Goal: Task Accomplishment & Management: Manage account settings

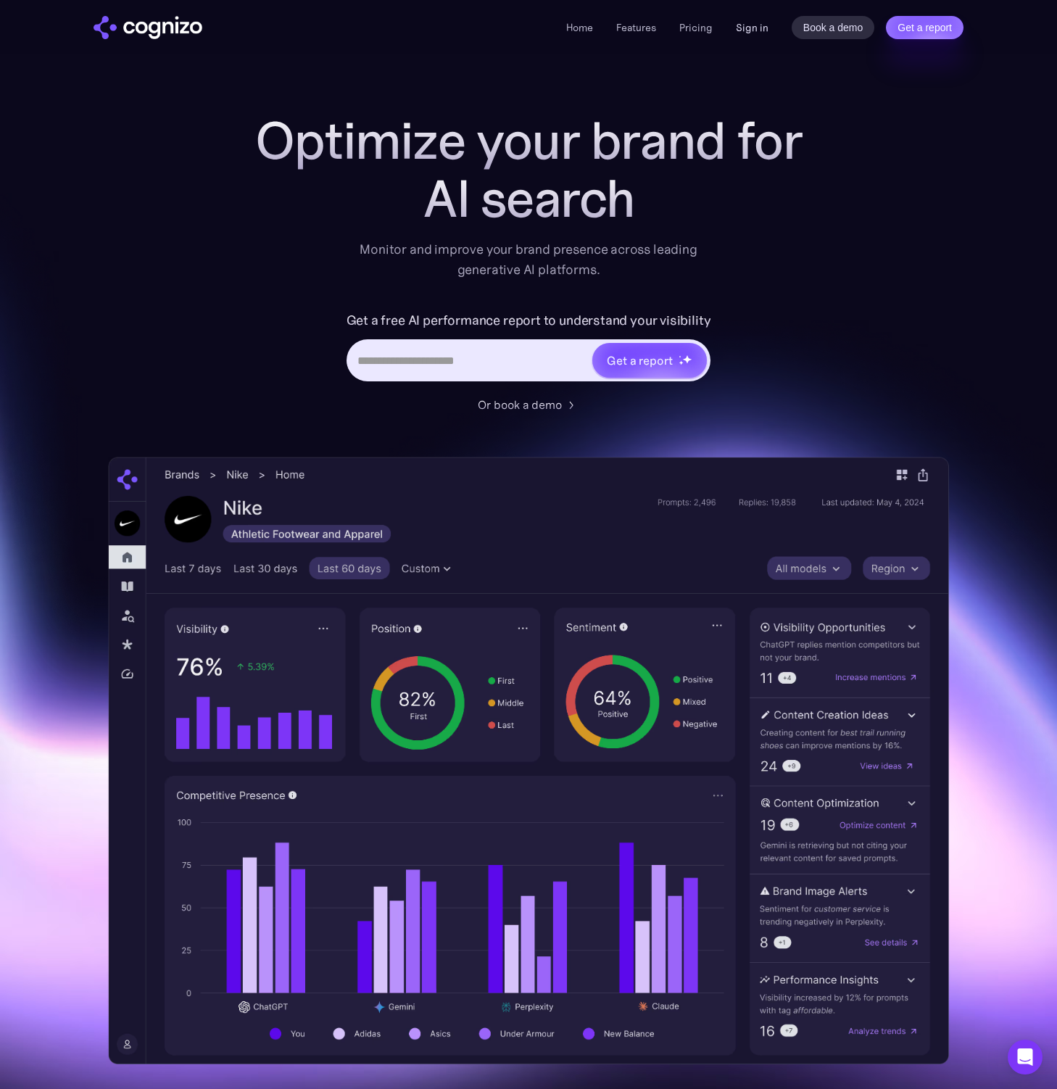
click at [762, 24] on link "Sign in" at bounding box center [752, 27] width 33 height 17
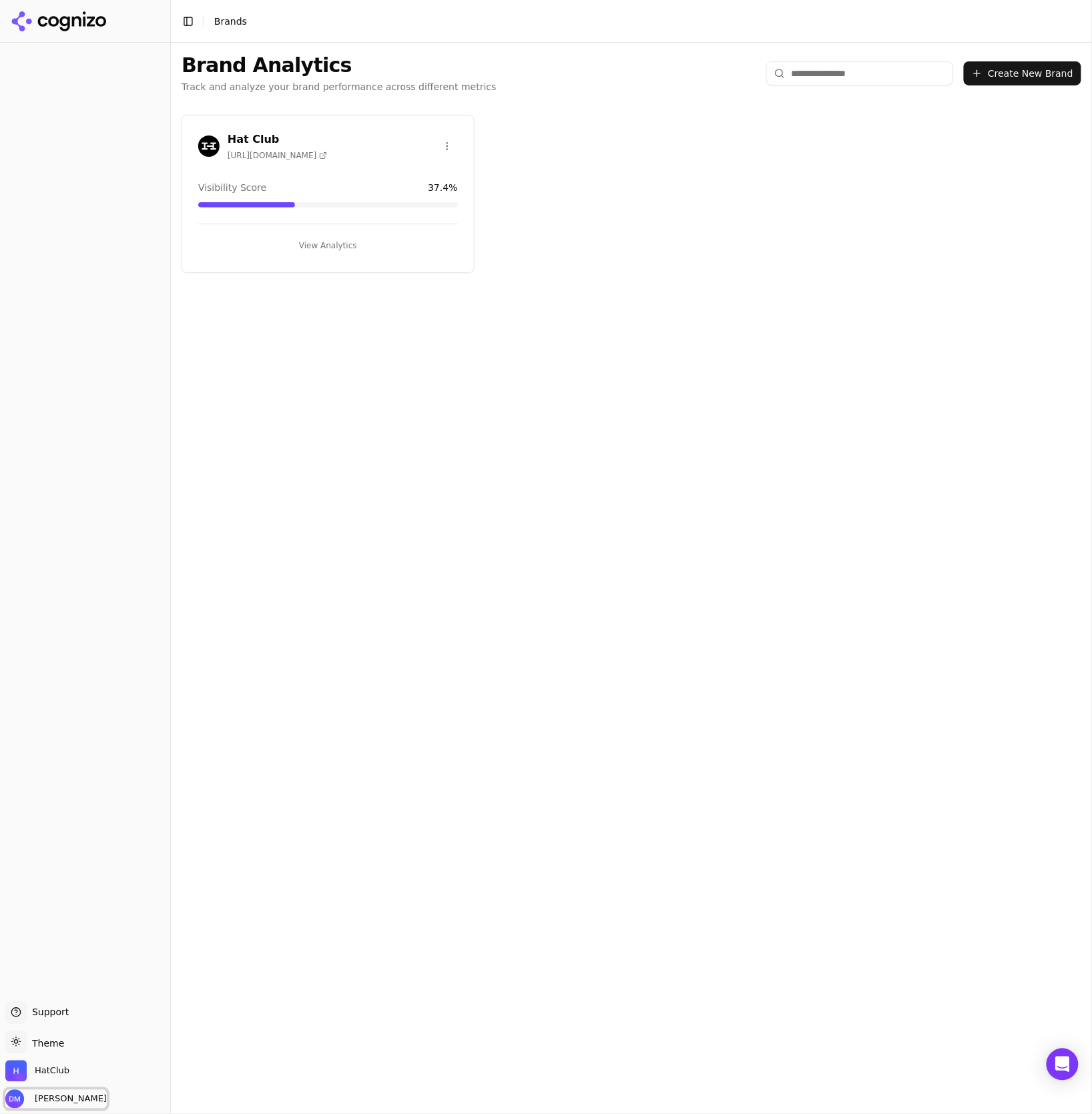
click at [60, 1095] on span "[PERSON_NAME]" at bounding box center [68, 1098] width 77 height 12
click at [115, 1036] on button "Manage account" at bounding box center [131, 1034] width 252 height 33
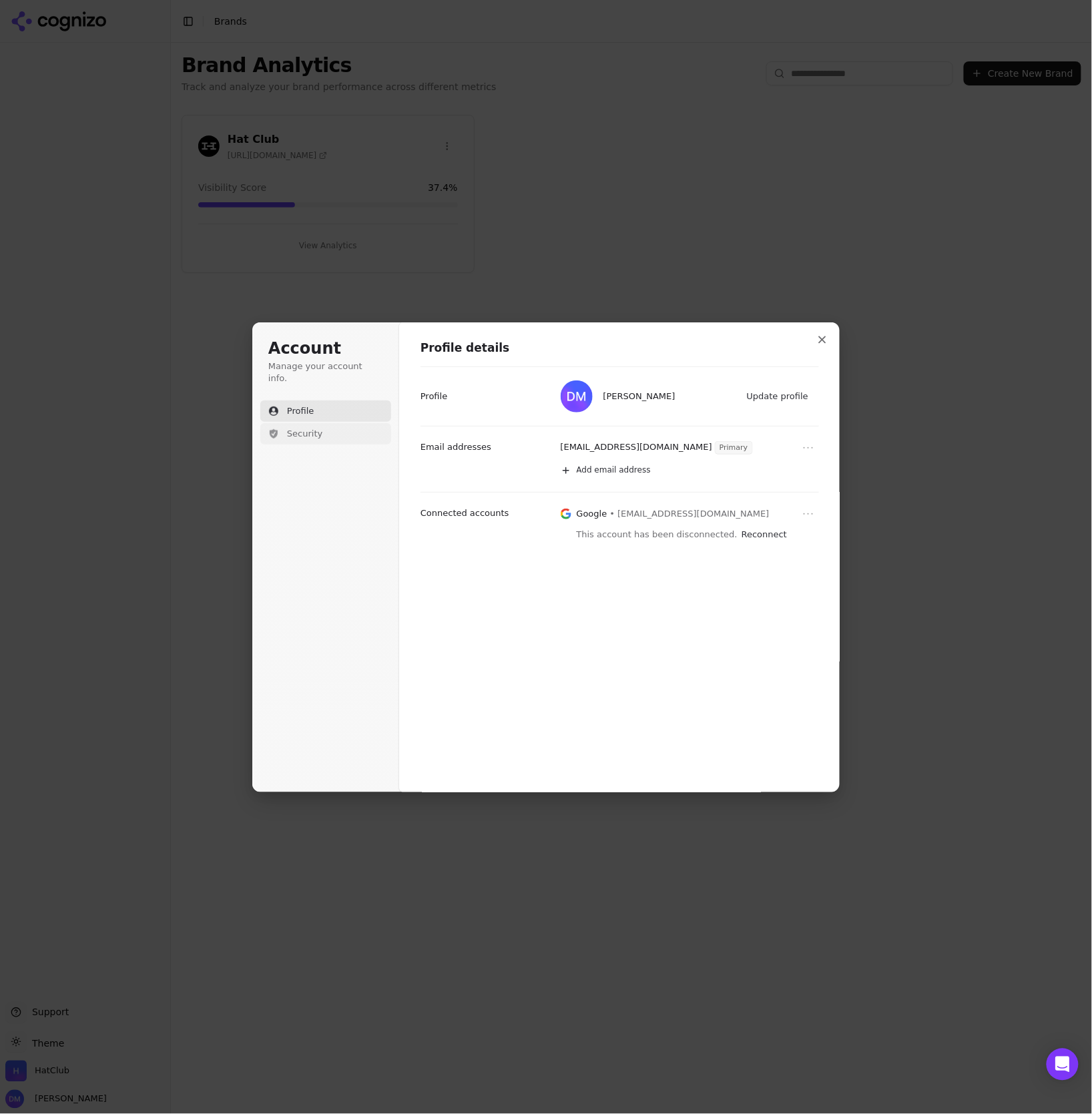
click at [321, 424] on button "Security" at bounding box center [326, 433] width 131 height 21
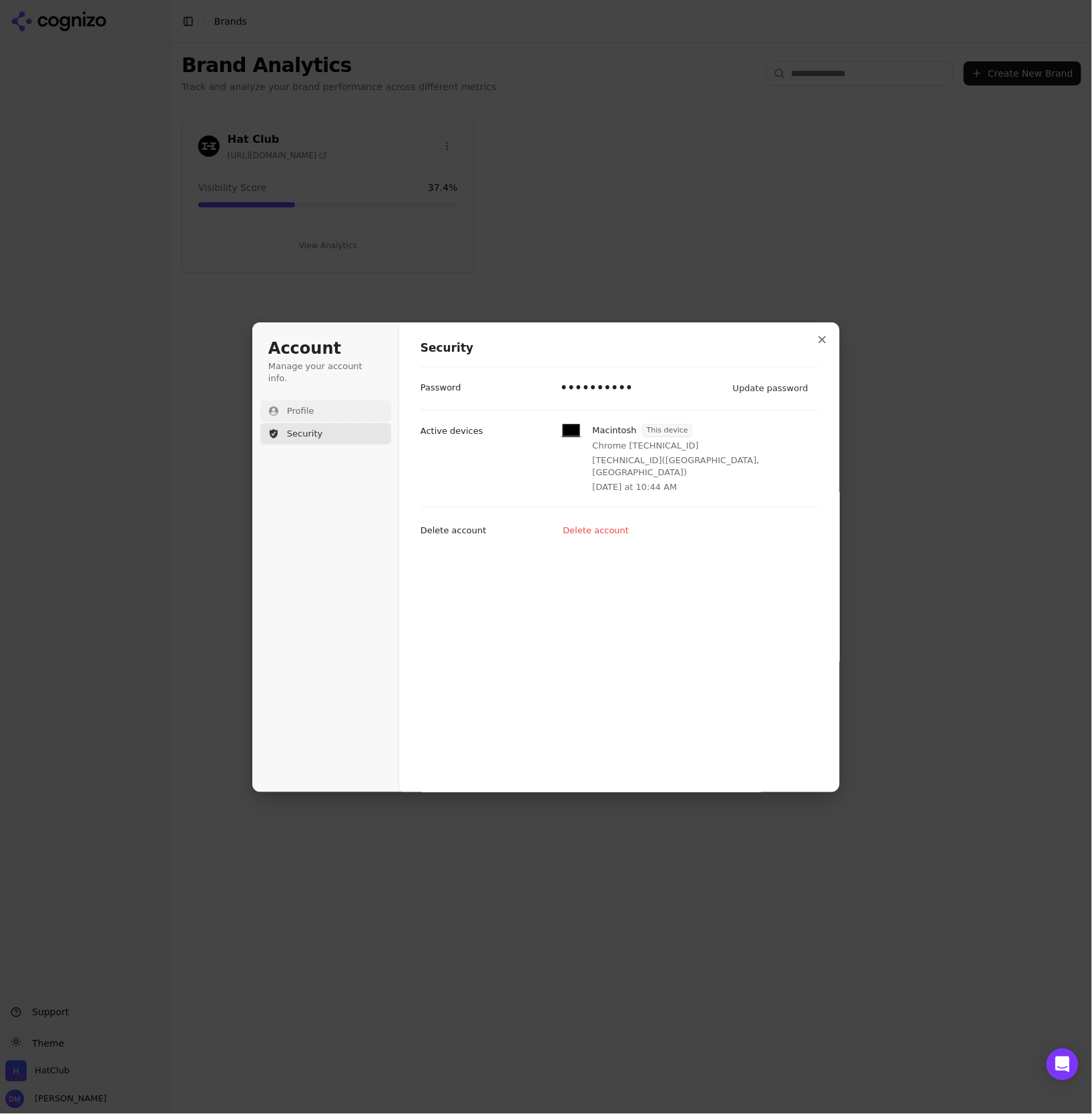
click at [312, 400] on button "Profile" at bounding box center [326, 411] width 131 height 21
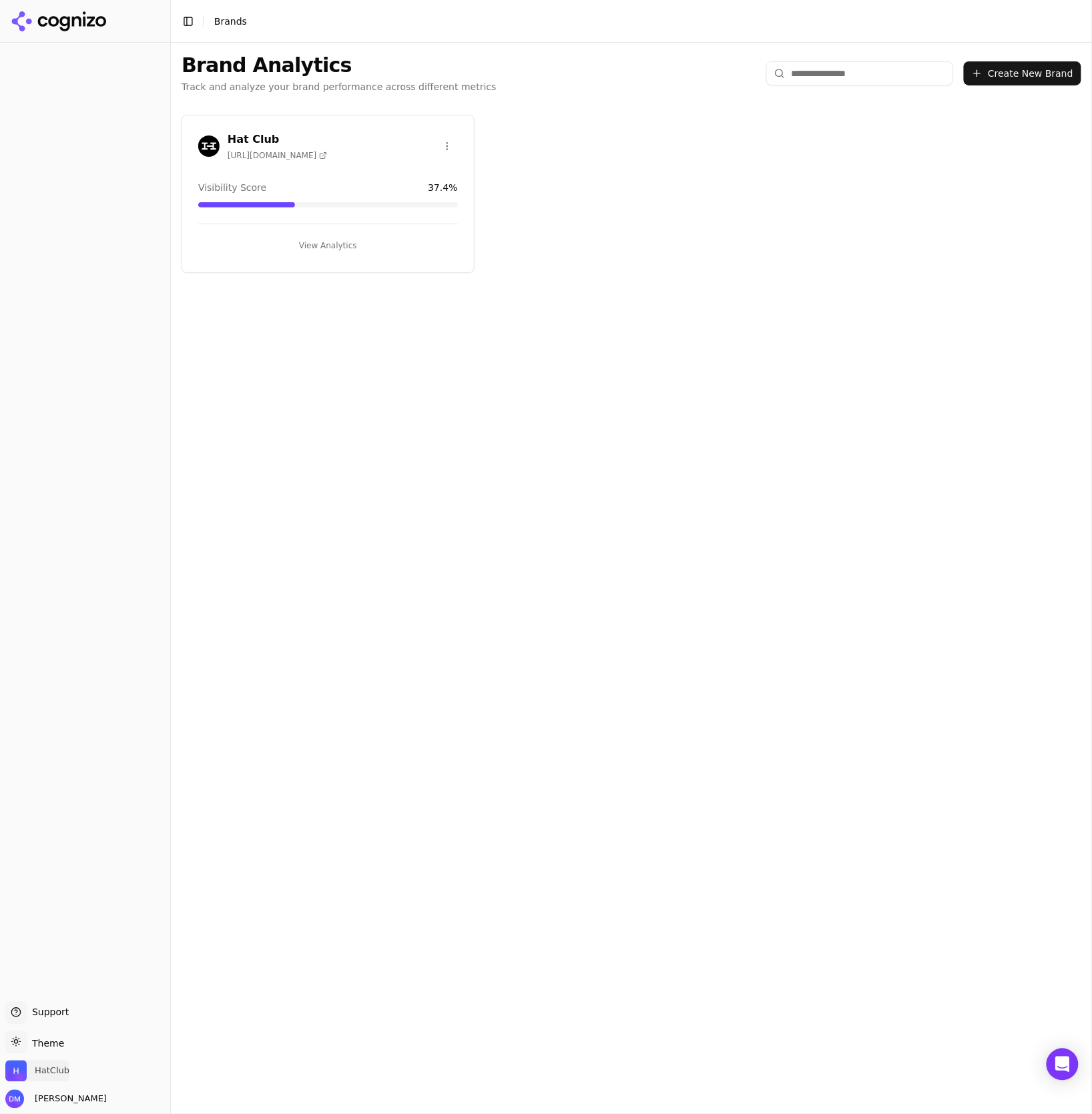
click at [24, 1074] on img "Open organization switcher" at bounding box center [16, 1071] width 21 height 21
click at [210, 1036] on button "Manage" at bounding box center [217, 1031] width 52 height 16
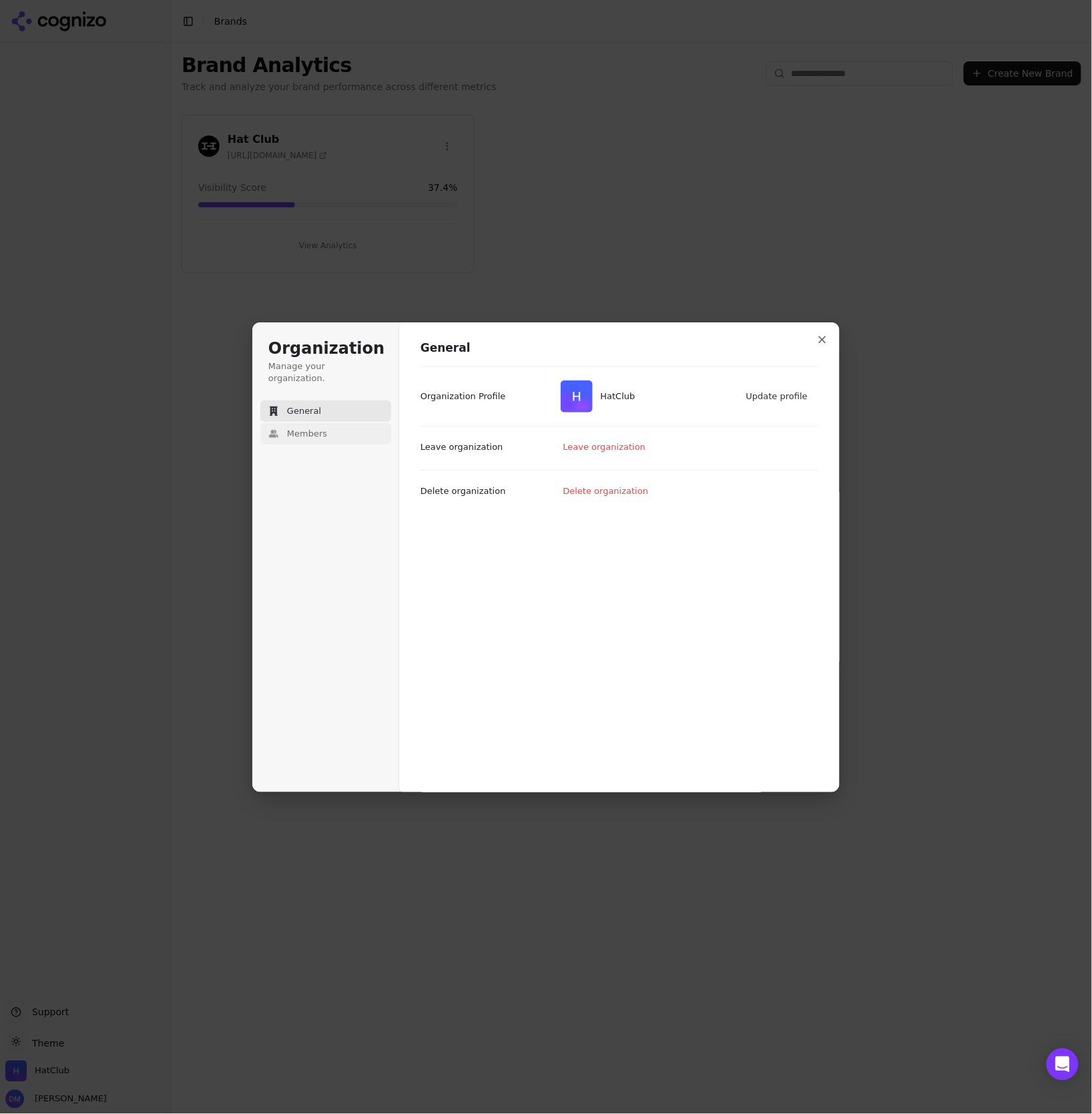
click at [313, 423] on button "Members" at bounding box center [326, 433] width 131 height 21
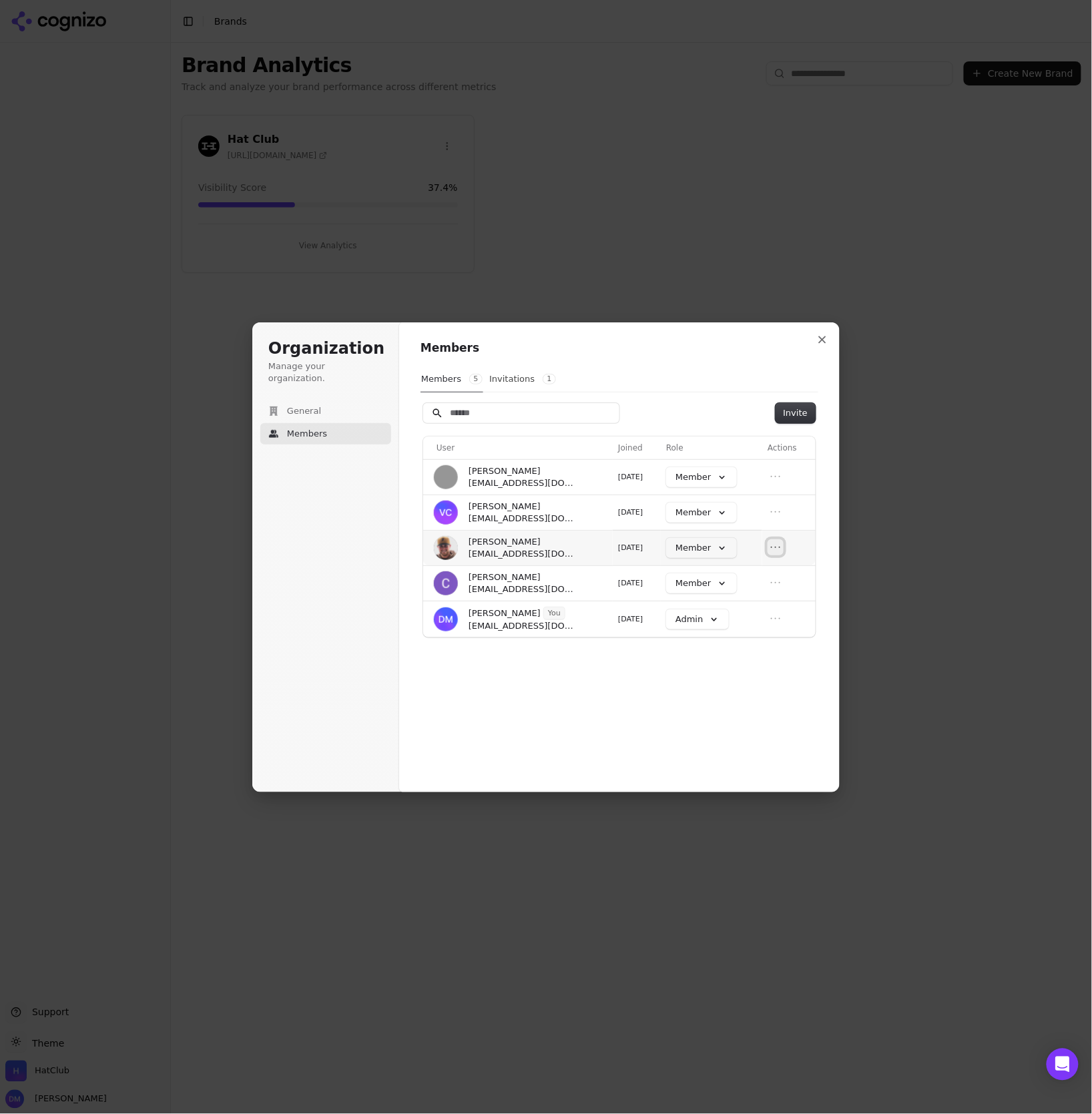
click at [770, 549] on button "Open menu" at bounding box center [774, 547] width 16 height 16
click at [761, 569] on button "Remove member" at bounding box center [745, 569] width 91 height 17
